Goal: Obtain resource: Obtain resource

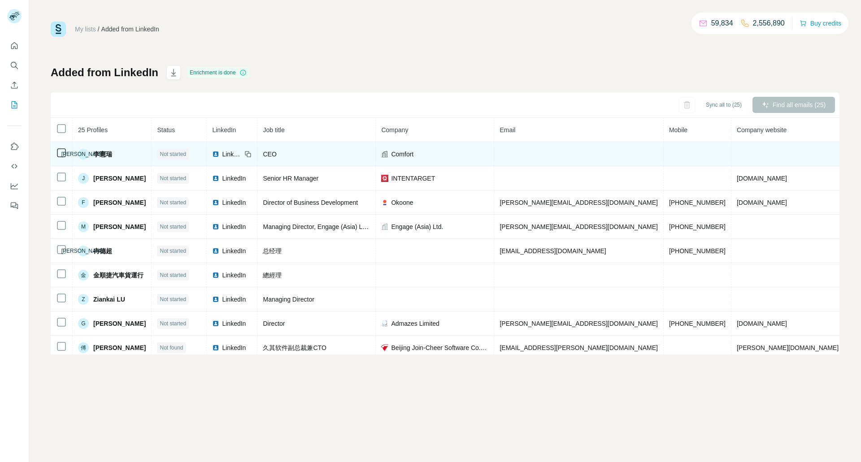
click at [59, 159] on td at bounding box center [62, 154] width 22 height 24
click at [66, 156] on icon at bounding box center [61, 152] width 11 height 11
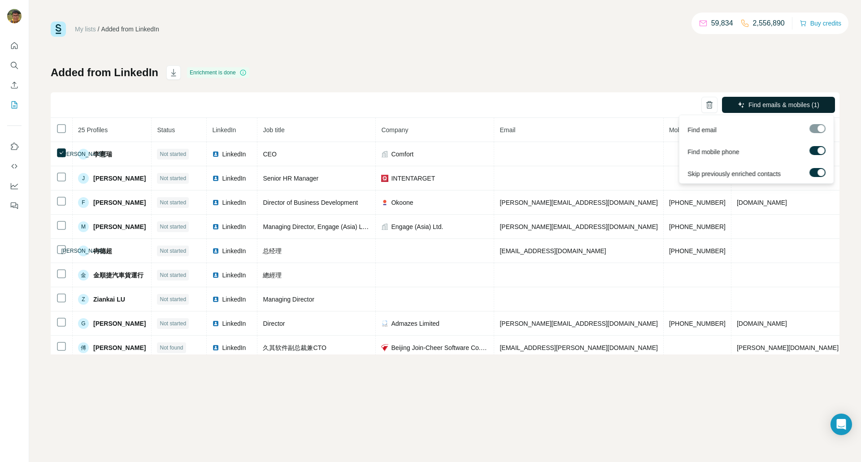
click at [790, 106] on span "Find emails & mobiles (1)" at bounding box center [783, 104] width 71 height 9
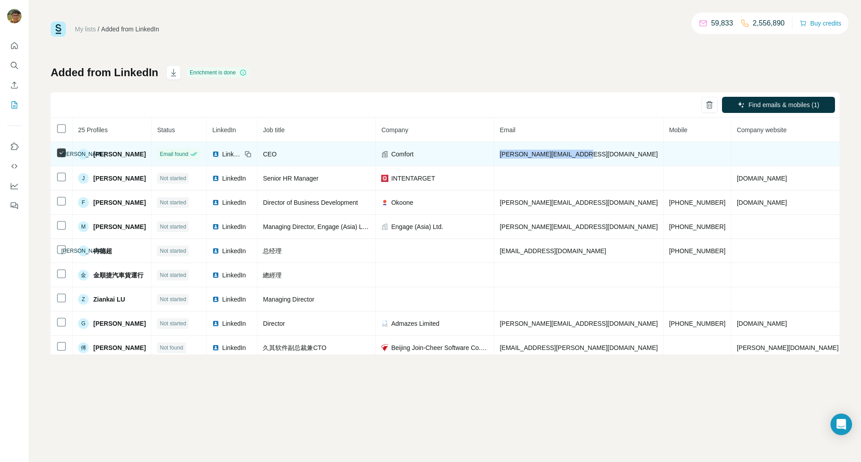
drag, startPoint x: 598, startPoint y: 159, endPoint x: 498, endPoint y: 159, distance: 100.9
click at [498, 159] on td "[PERSON_NAME][EMAIL_ADDRESS][DOMAIN_NAME]" at bounding box center [578, 154] width 169 height 24
copy span "[PERSON_NAME][EMAIL_ADDRESS][DOMAIN_NAME]"
click at [509, 154] on span "[PERSON_NAME][EMAIL_ADDRESS][DOMAIN_NAME]" at bounding box center [578, 154] width 158 height 7
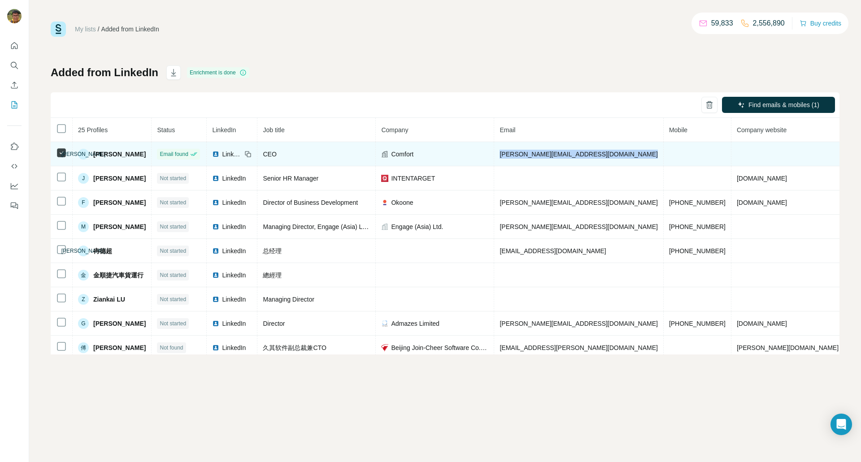
click at [509, 154] on span "[PERSON_NAME][EMAIL_ADDRESS][DOMAIN_NAME]" at bounding box center [578, 154] width 158 height 7
click at [402, 155] on span "Comfort" at bounding box center [402, 154] width 22 height 9
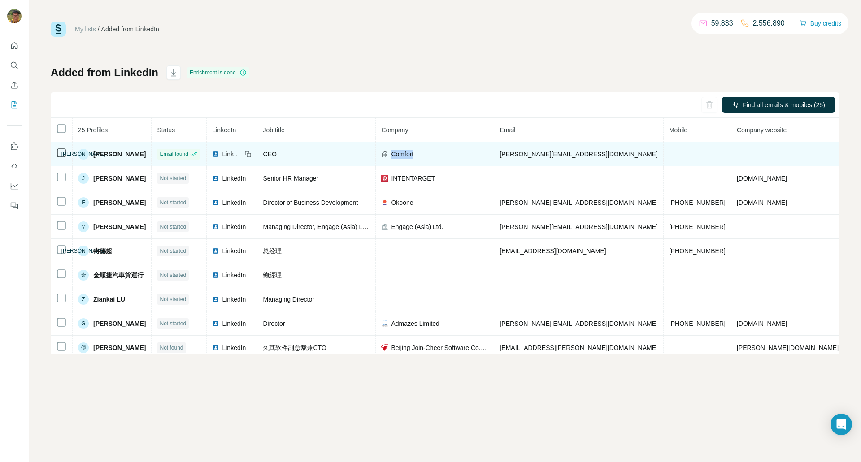
click at [402, 155] on span "Comfort" at bounding box center [402, 154] width 22 height 9
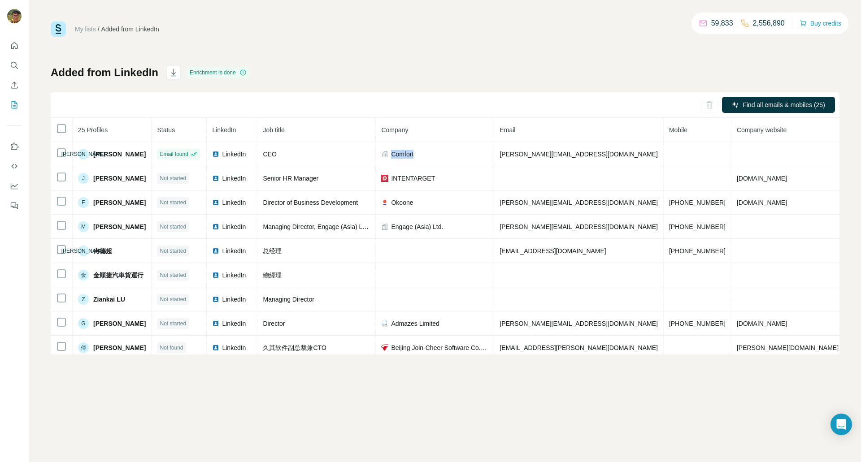
copy span "Comfort"
